Goal: Navigation & Orientation: Understand site structure

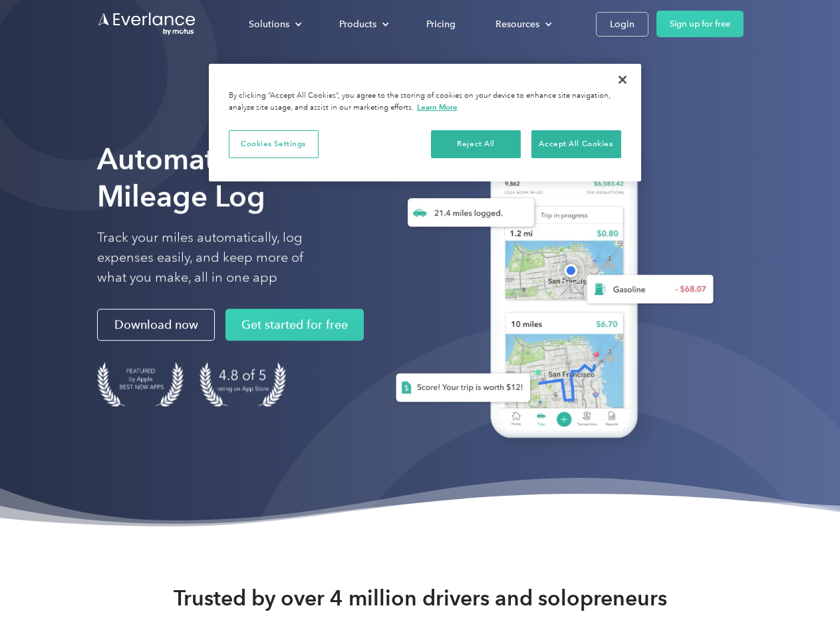
click at [275, 24] on div "Solutions" at bounding box center [269, 24] width 41 height 17
click at [362, 24] on div "Products" at bounding box center [357, 24] width 37 height 17
click at [522, 24] on div "Resources" at bounding box center [517, 24] width 44 height 17
click at [273, 144] on button "Cookies Settings" at bounding box center [274, 144] width 90 height 28
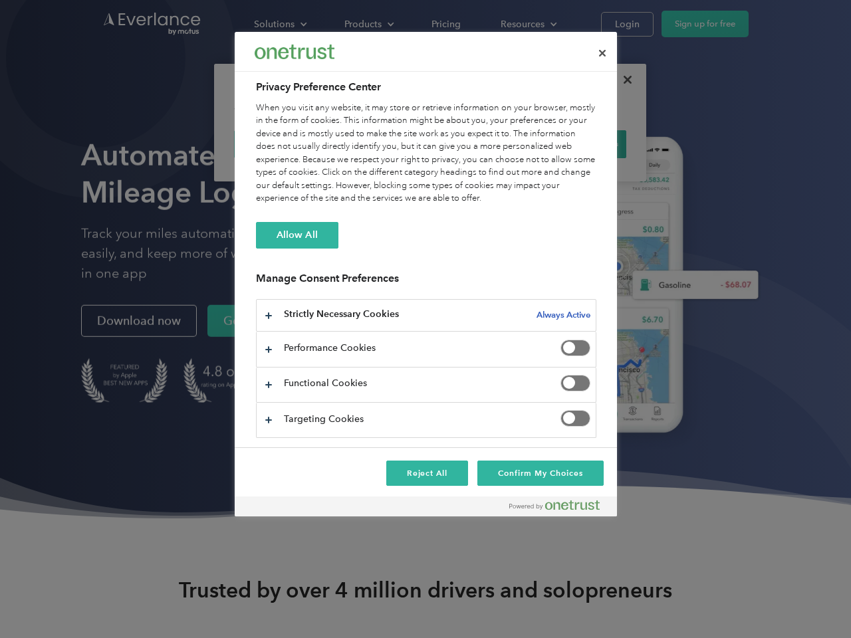
click at [476, 144] on div "When you visit any website, it may store or retrieve information on your browse…" at bounding box center [426, 154] width 340 height 104
click at [576, 144] on div "When you visit any website, it may store or retrieve information on your browse…" at bounding box center [426, 154] width 340 height 104
click at [622, 80] on div at bounding box center [425, 319] width 851 height 638
